Goal: Transaction & Acquisition: Purchase product/service

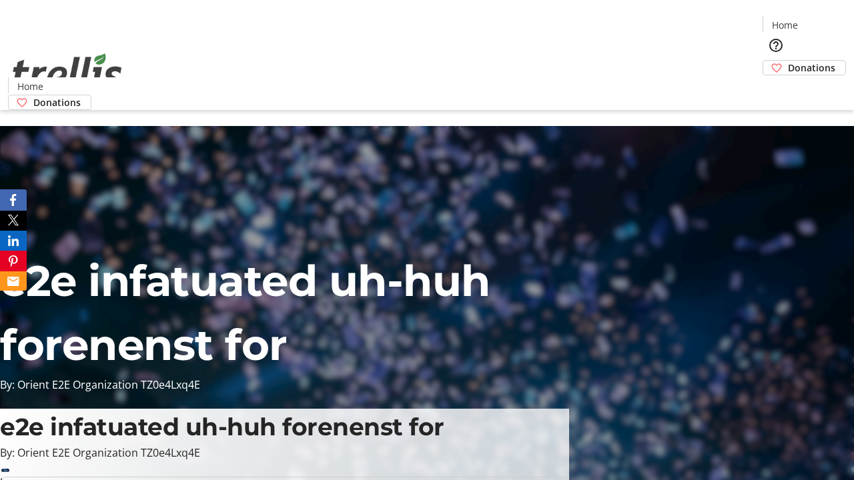
click at [788, 61] on span "Donations" at bounding box center [811, 68] width 47 height 14
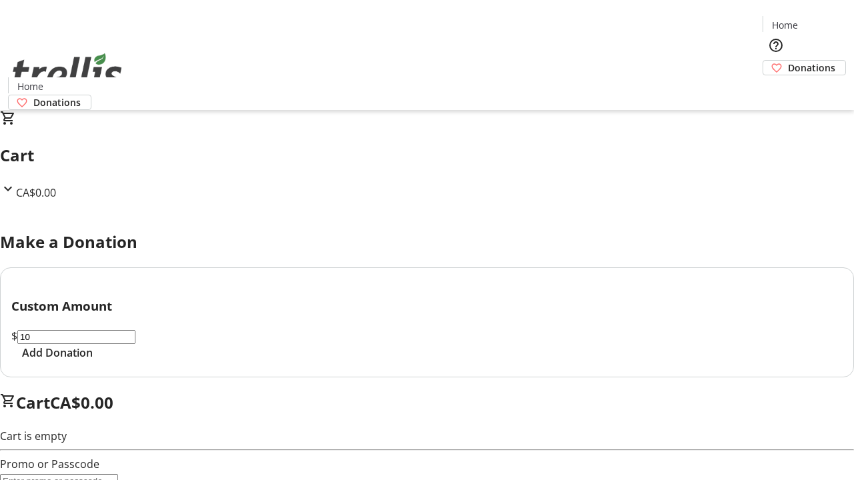
click at [93, 361] on span "Add Donation" at bounding box center [57, 353] width 71 height 16
